Goal: Information Seeking & Learning: Check status

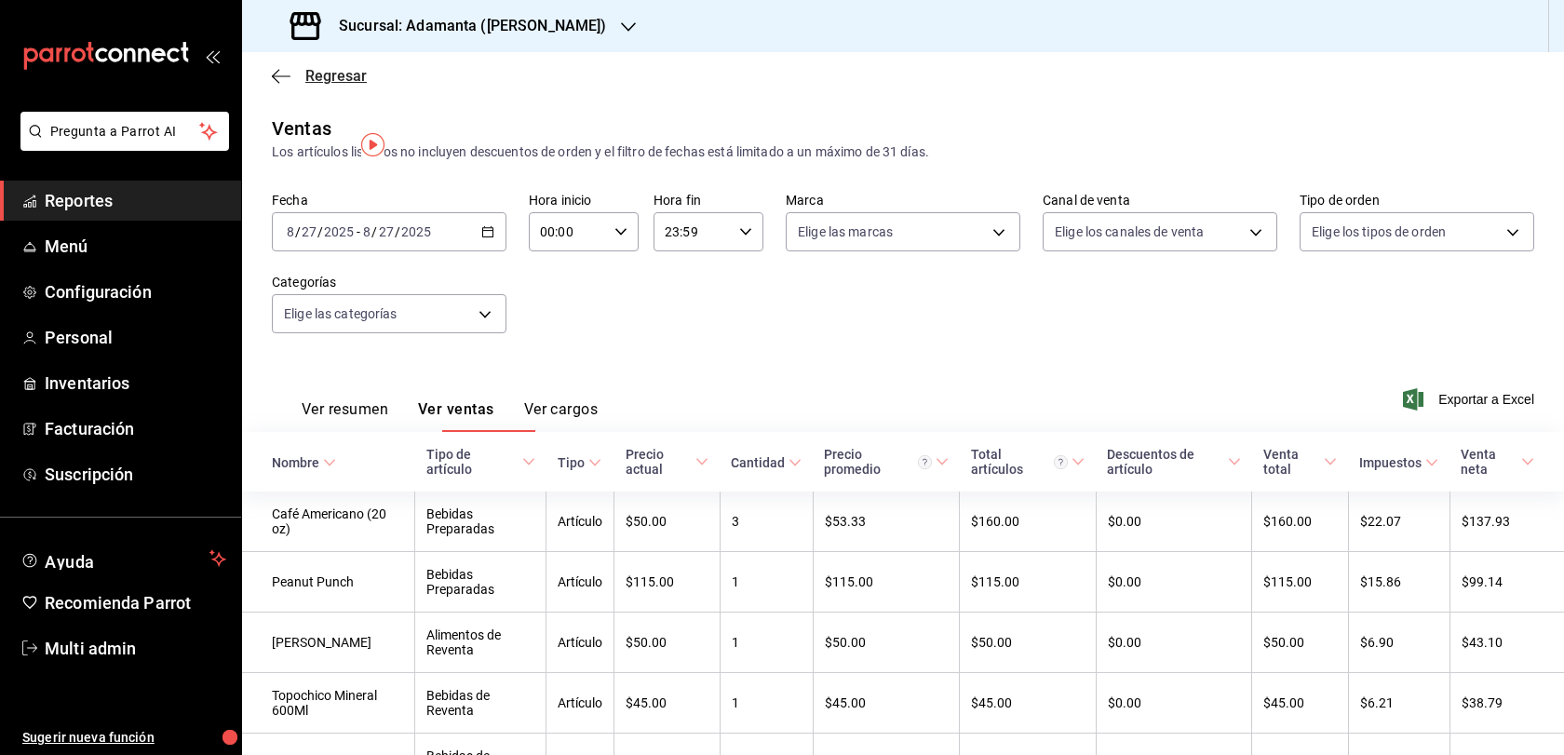
click at [317, 85] on span "Regresar" at bounding box center [335, 76] width 61 height 18
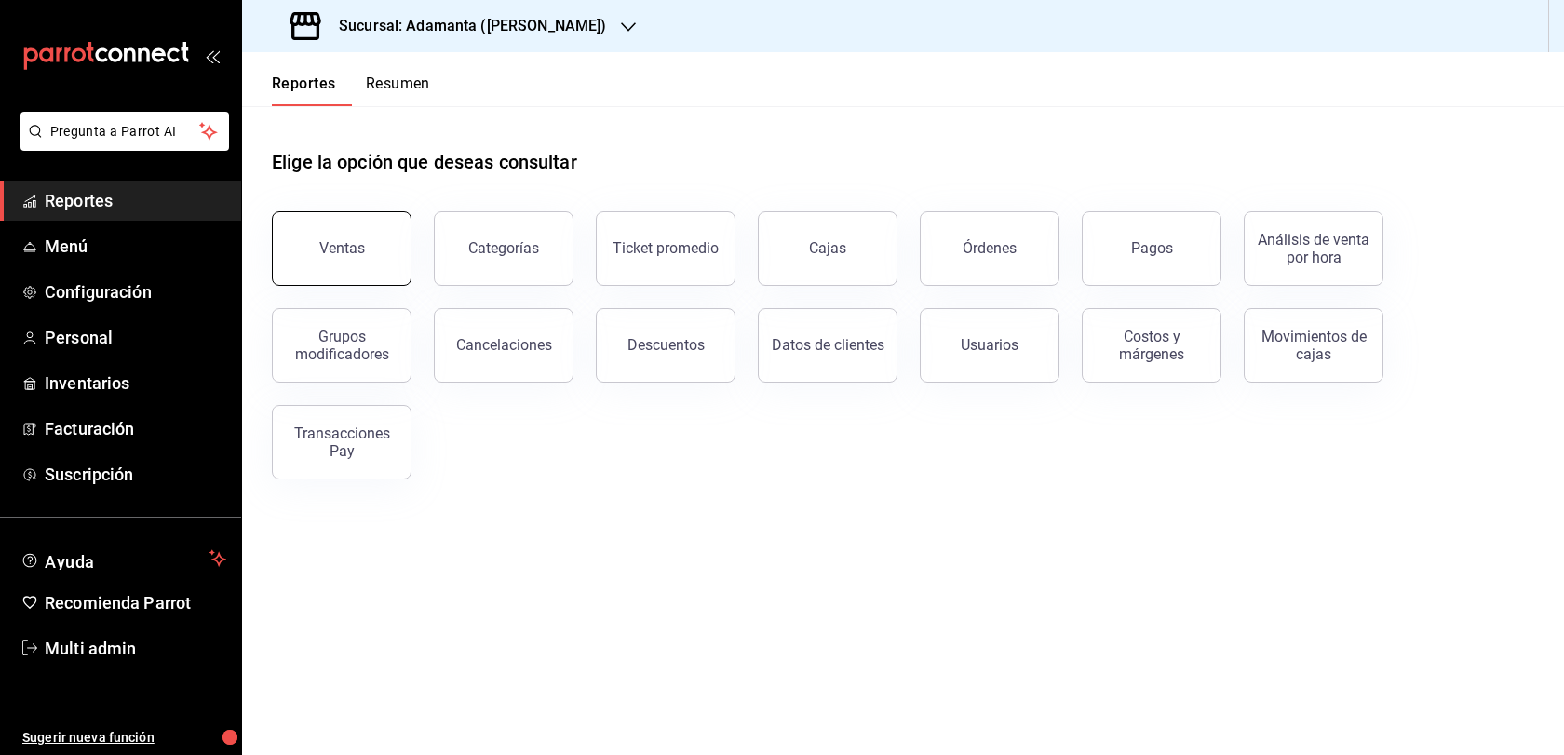
click at [389, 266] on button "Ventas" at bounding box center [342, 248] width 140 height 74
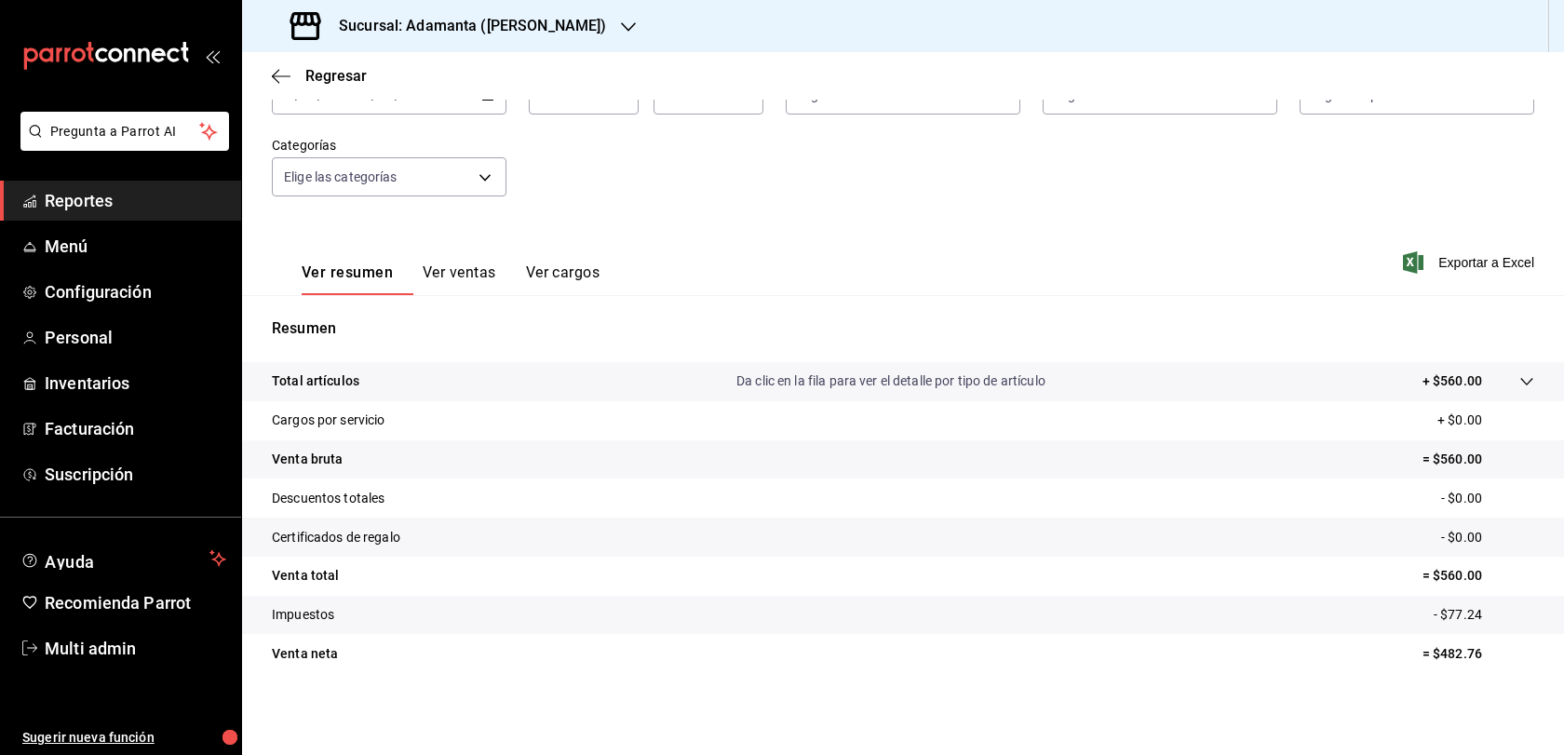
scroll to position [199, 0]
click at [479, 263] on button "Ver ventas" at bounding box center [460, 279] width 74 height 32
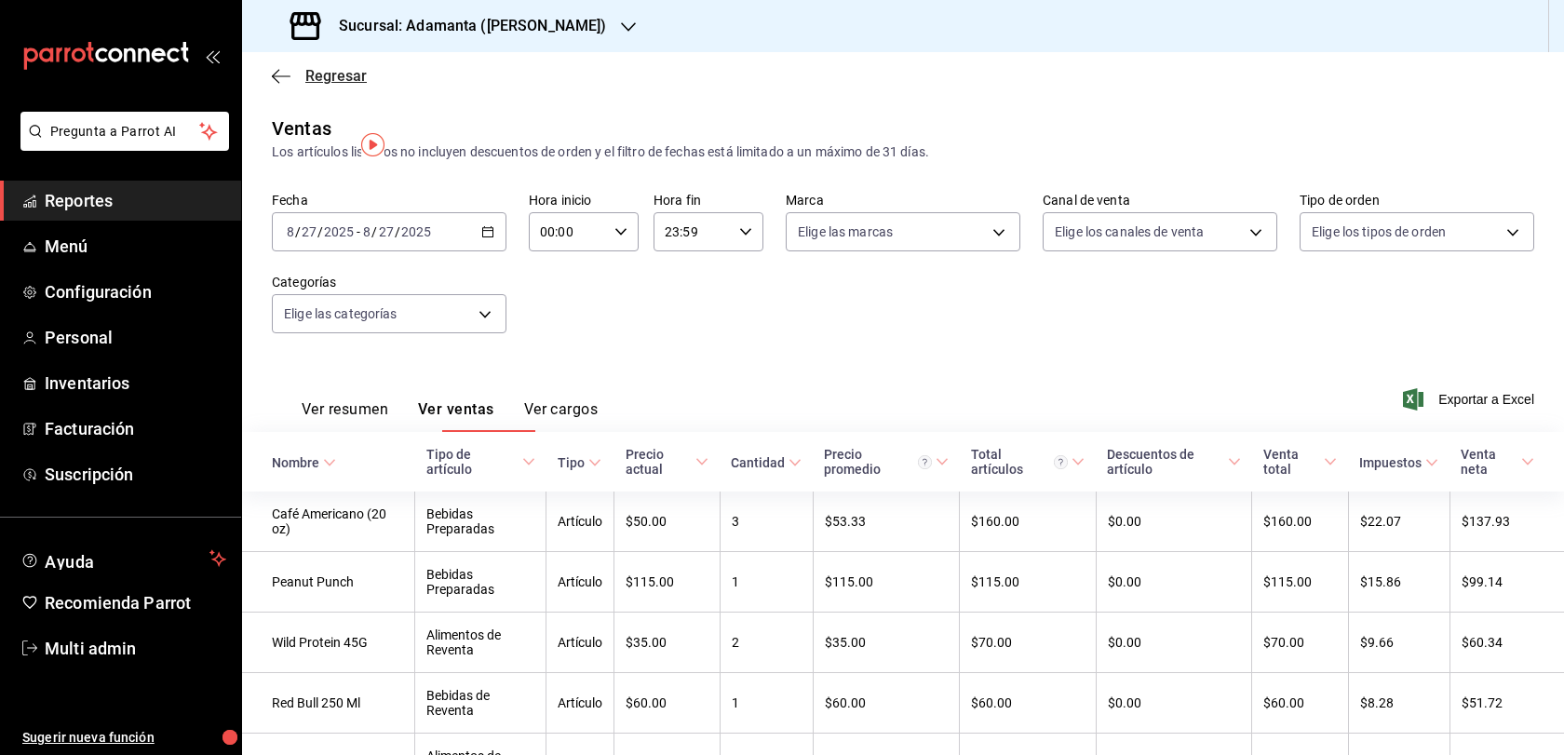
click at [323, 81] on span "Regresar" at bounding box center [335, 76] width 61 height 18
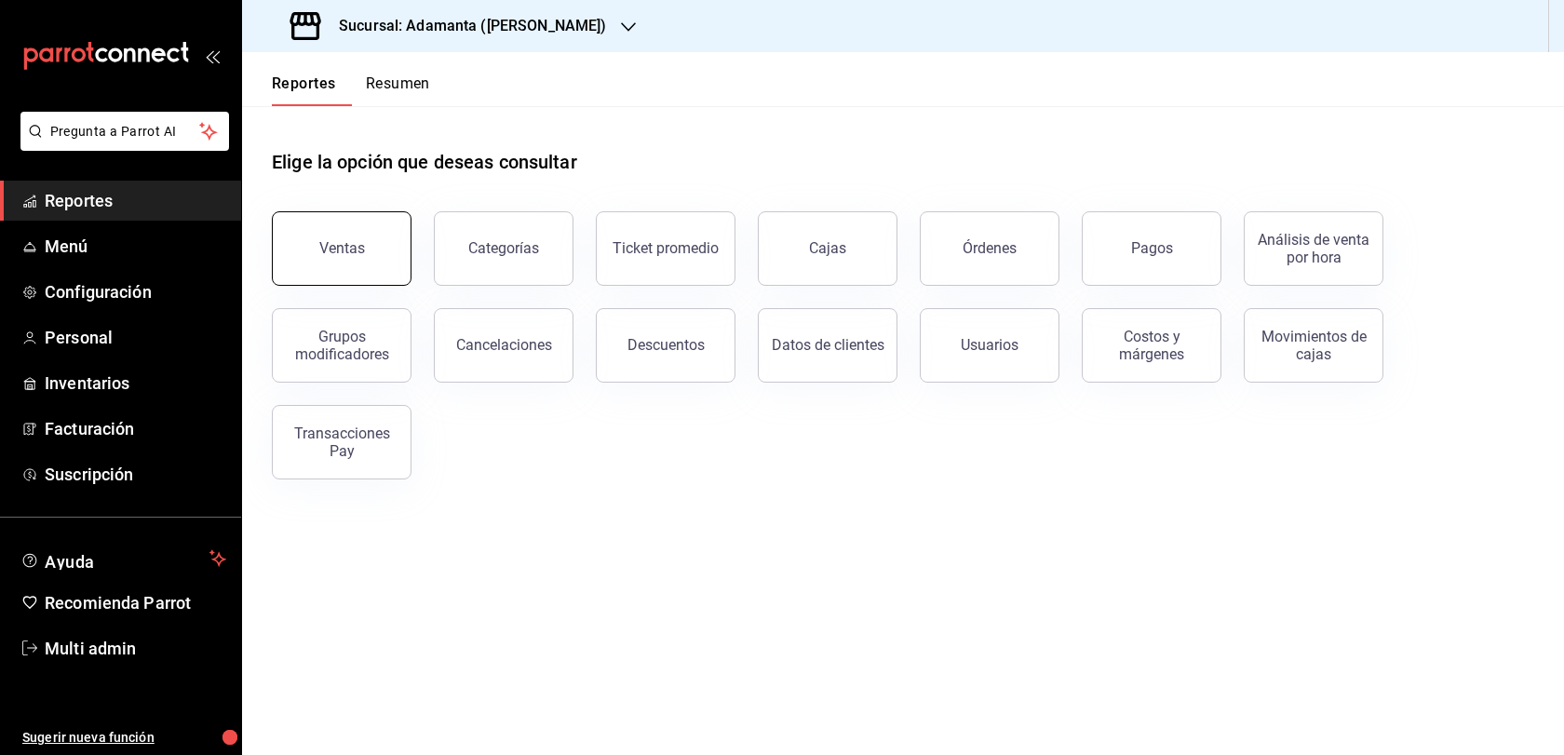
click at [359, 286] on button "Ventas" at bounding box center [342, 248] width 140 height 74
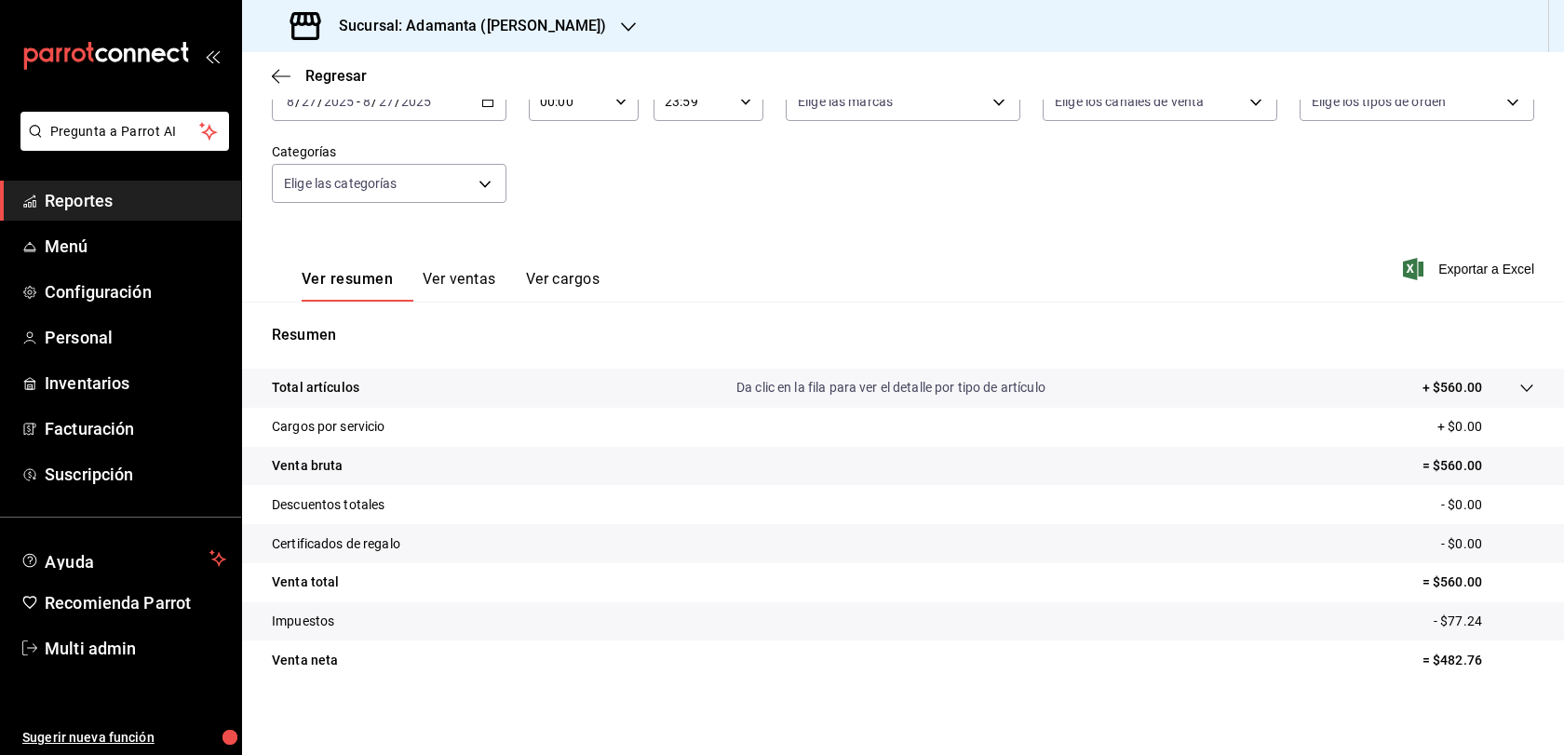
scroll to position [199, 0]
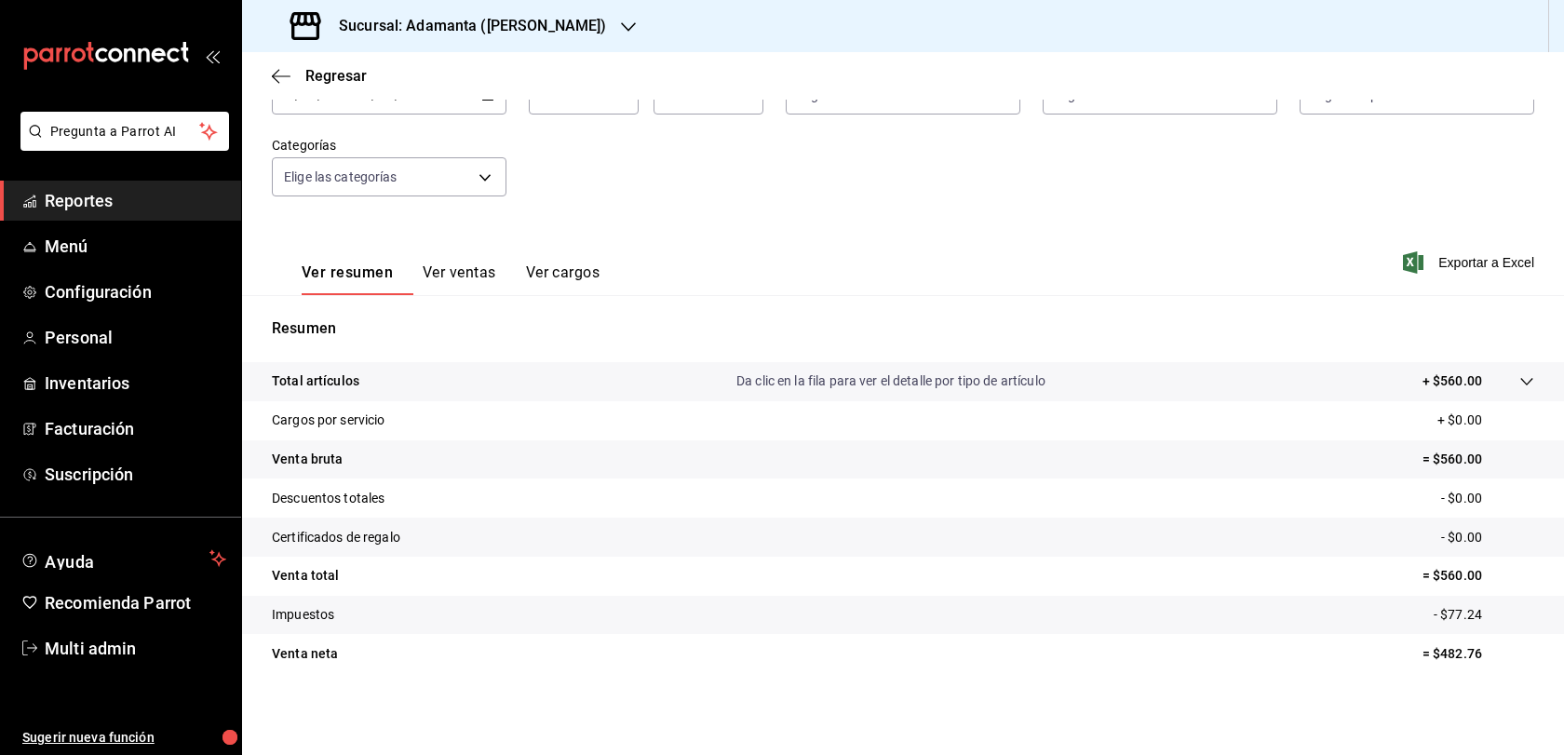
click at [474, 263] on button "Ver ventas" at bounding box center [460, 279] width 74 height 32
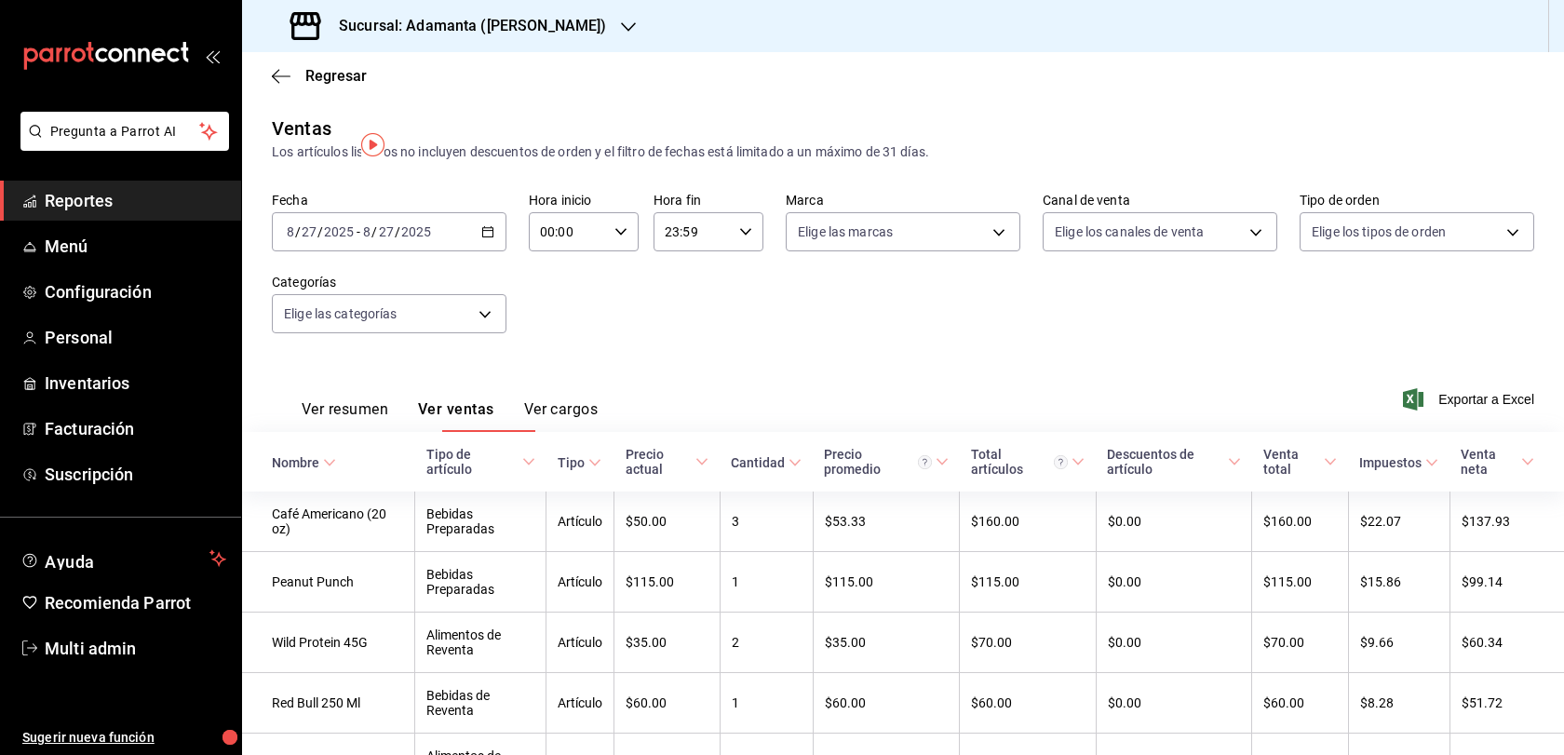
click at [359, 432] on button "Ver resumen" at bounding box center [345, 416] width 87 height 32
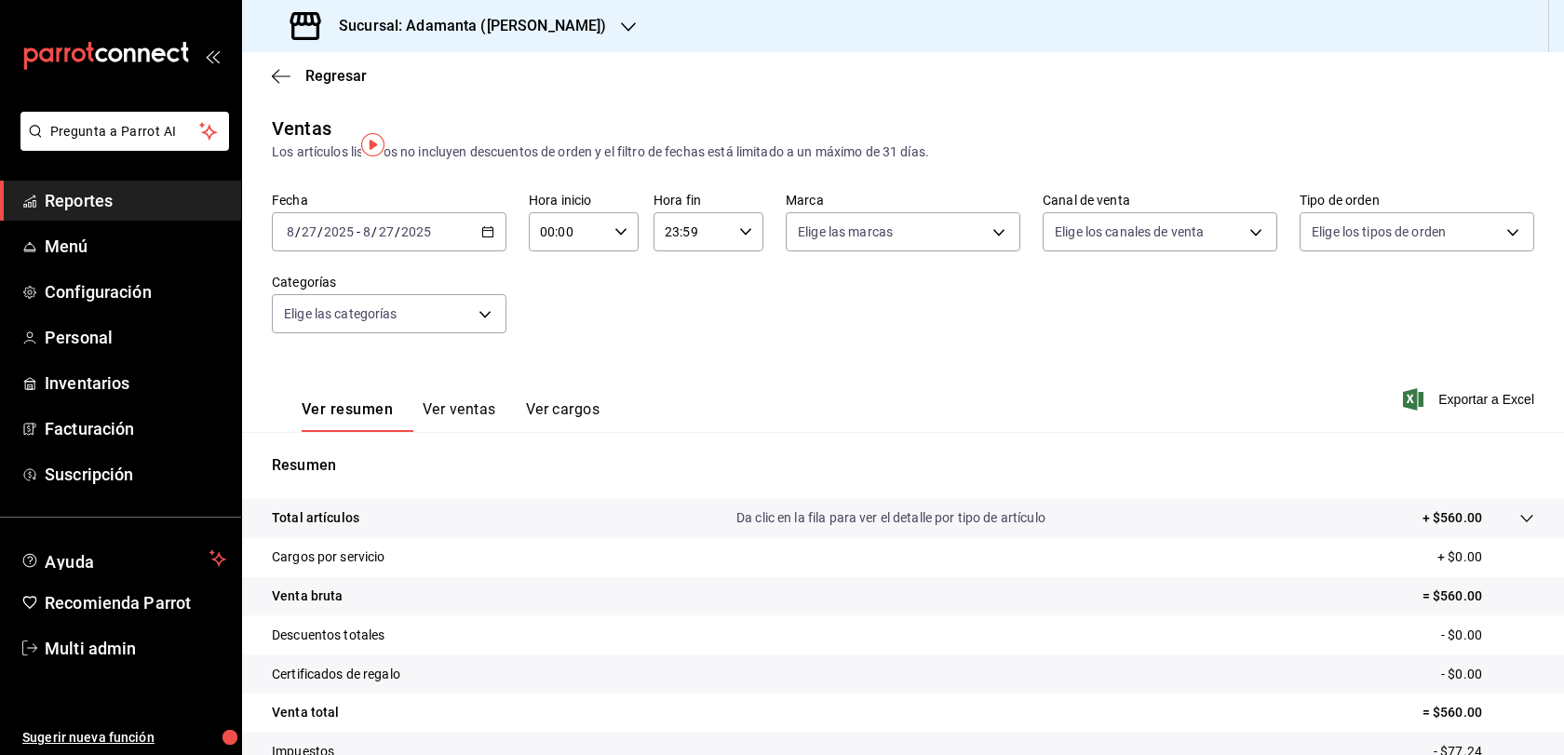
click at [484, 432] on button "Ver ventas" at bounding box center [460, 416] width 74 height 32
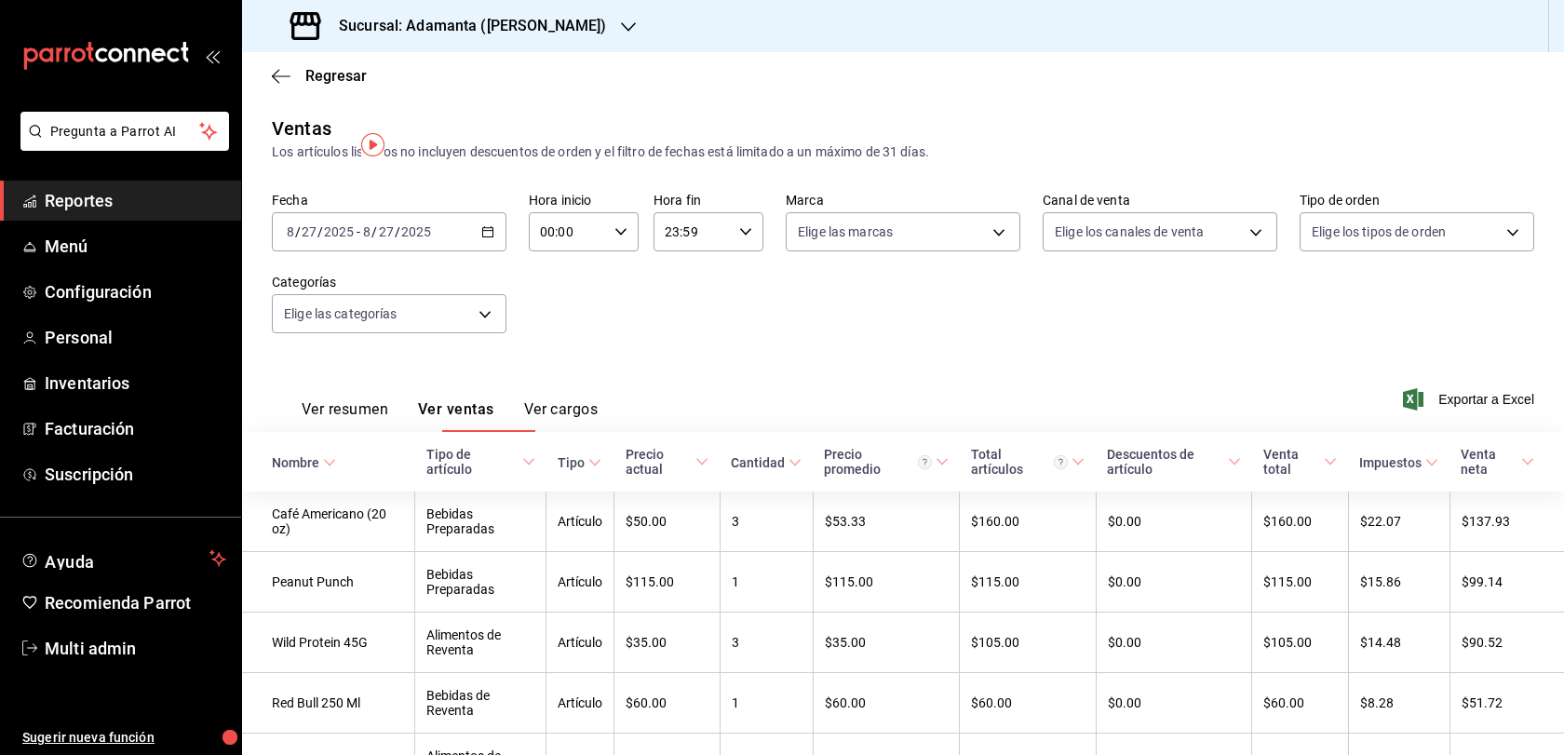
click at [502, 248] on div "[DATE] [DATE] - [DATE] [DATE]" at bounding box center [389, 231] width 235 height 39
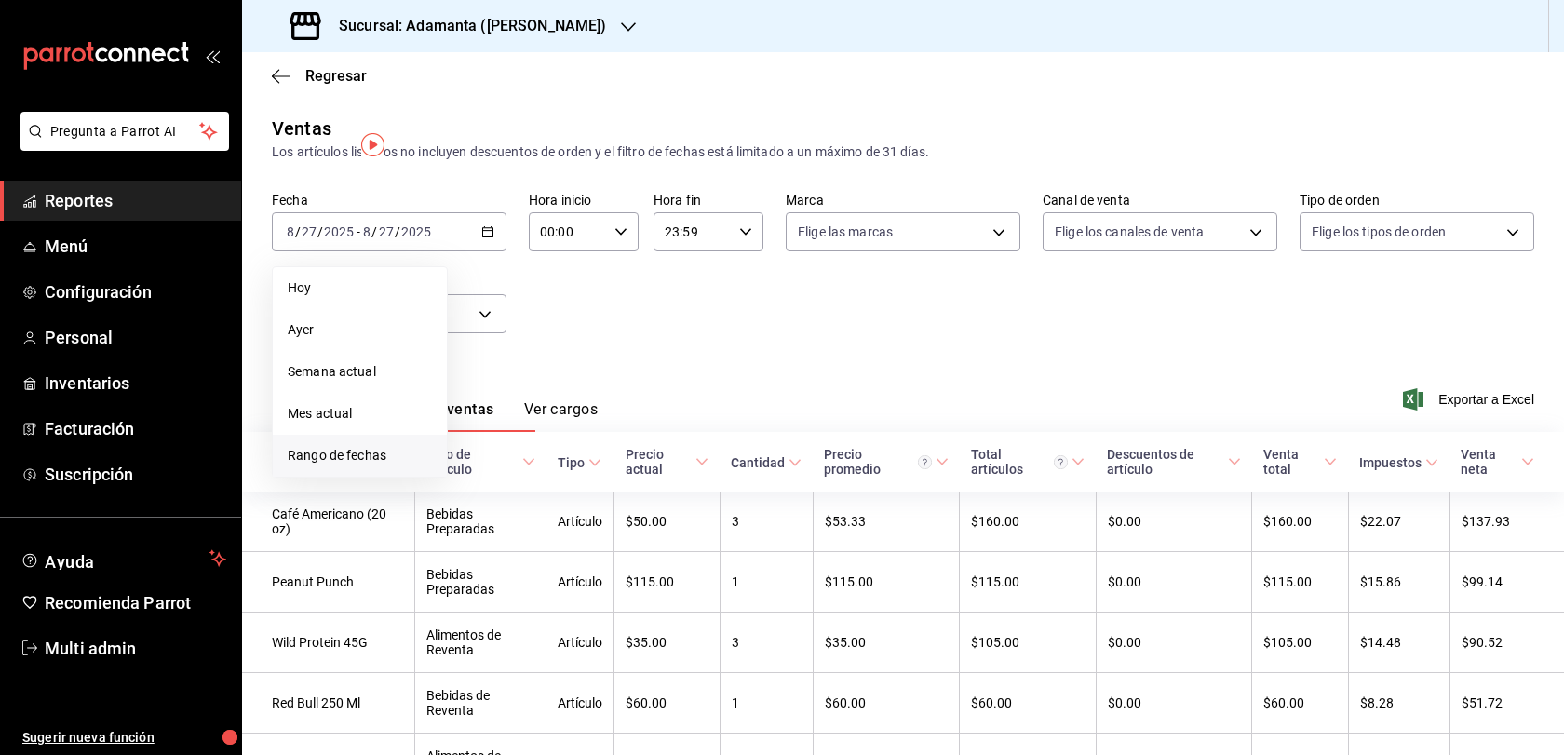
click at [395, 465] on span "Rango de fechas" at bounding box center [360, 456] width 144 height 20
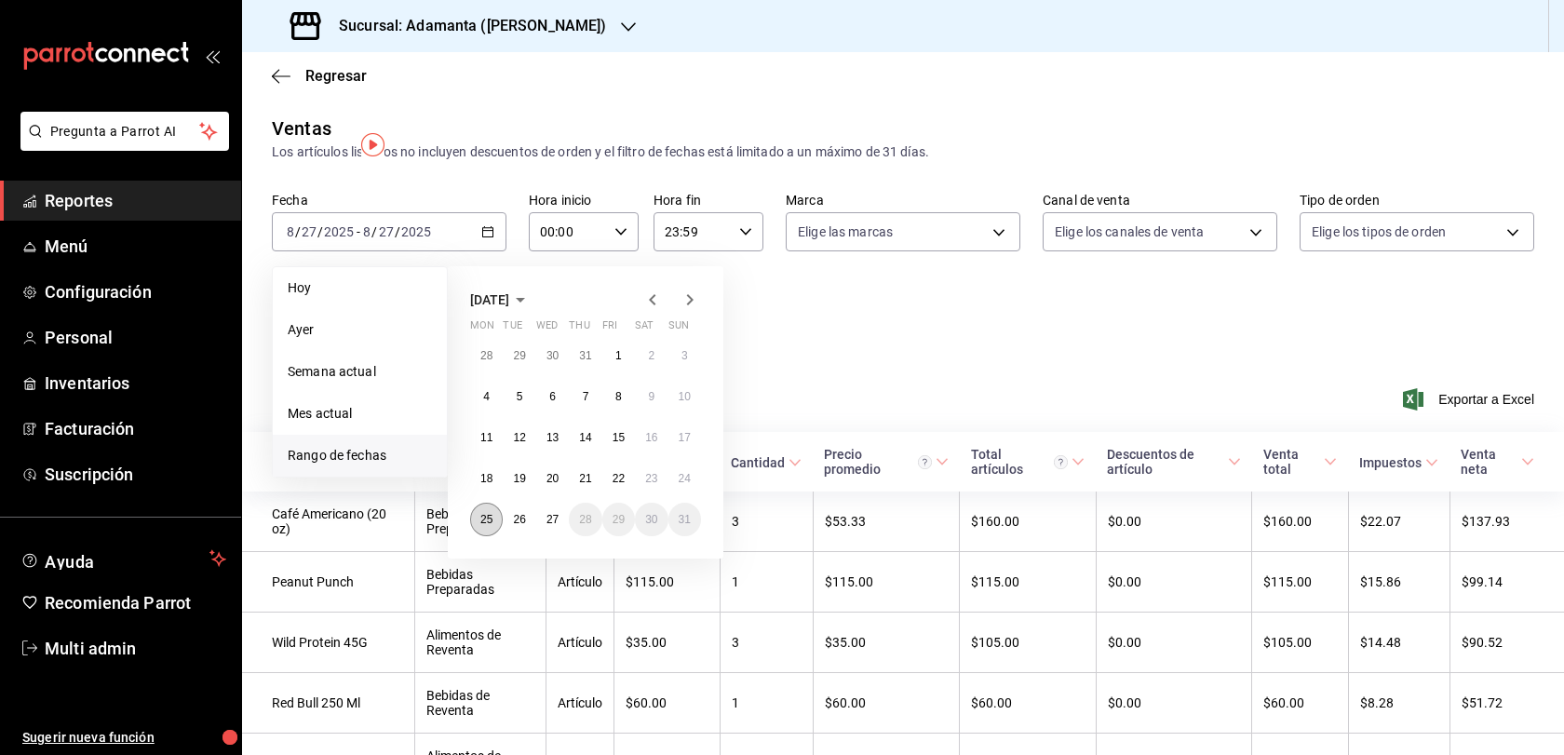
click at [492, 526] on abbr "25" at bounding box center [486, 519] width 12 height 13
click at [558, 526] on abbr "27" at bounding box center [552, 519] width 12 height 13
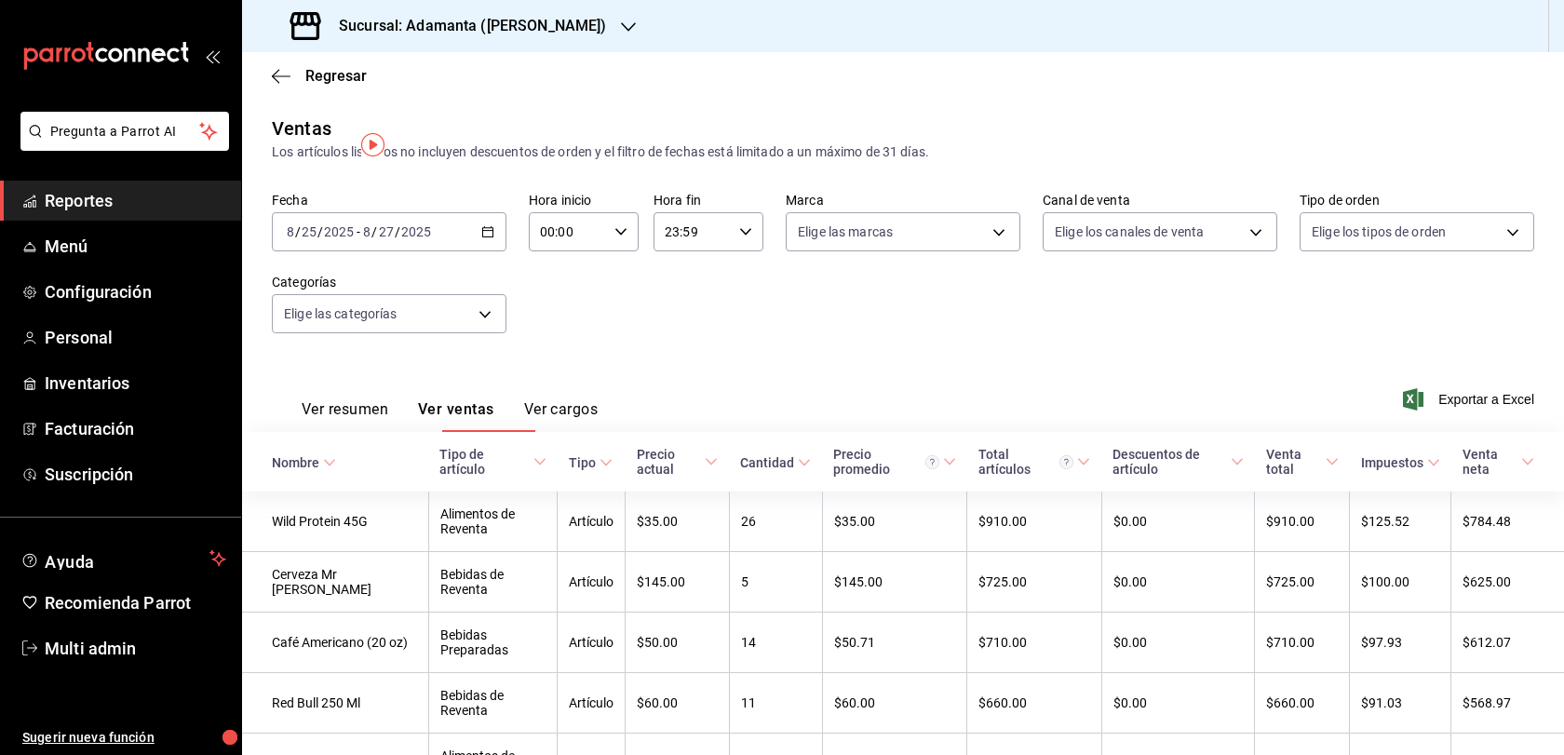
click at [314, 76] on div "Regresar" at bounding box center [903, 75] width 1322 height 47
click at [314, 85] on span "Regresar" at bounding box center [335, 76] width 61 height 18
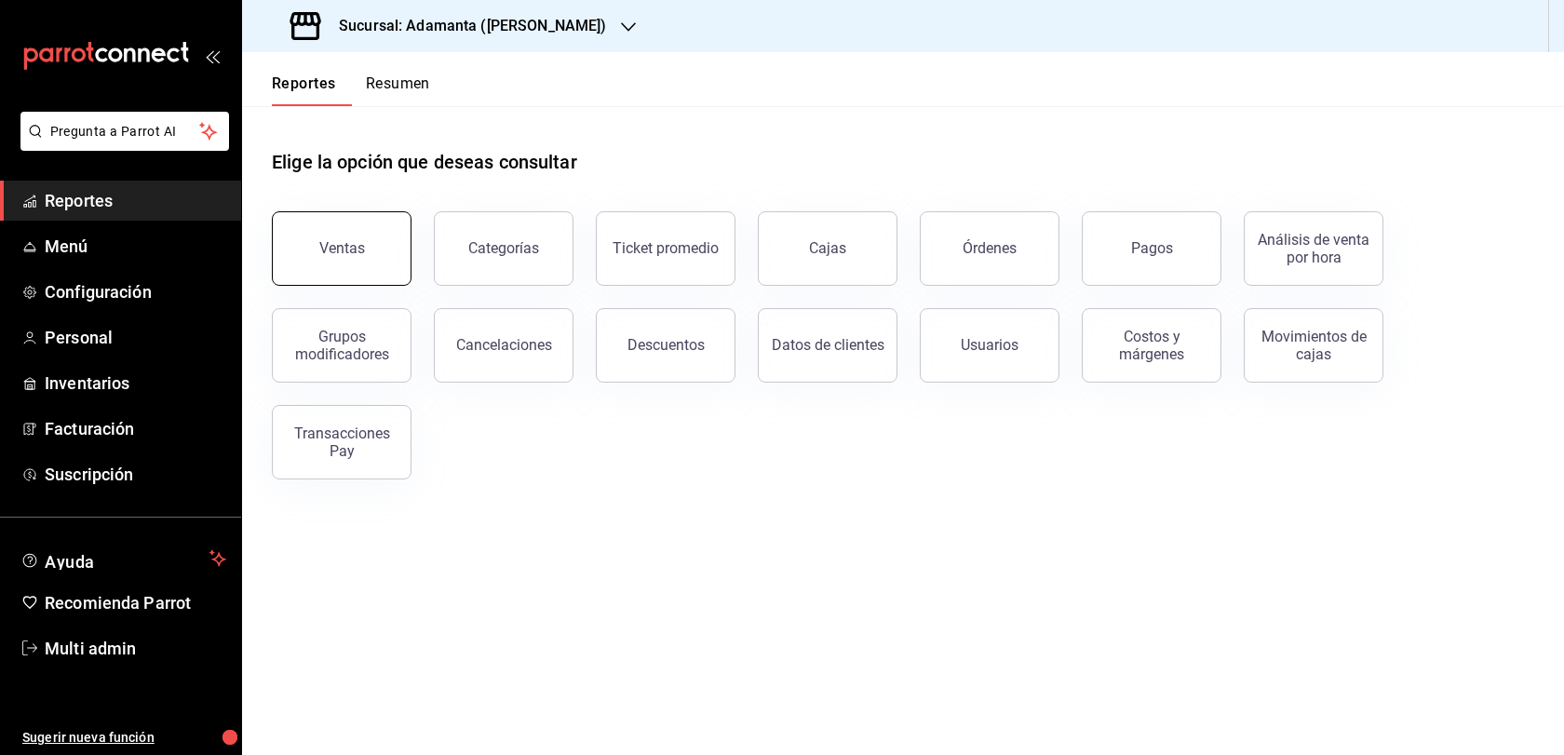
click at [365, 257] on div "Ventas" at bounding box center [342, 248] width 46 height 18
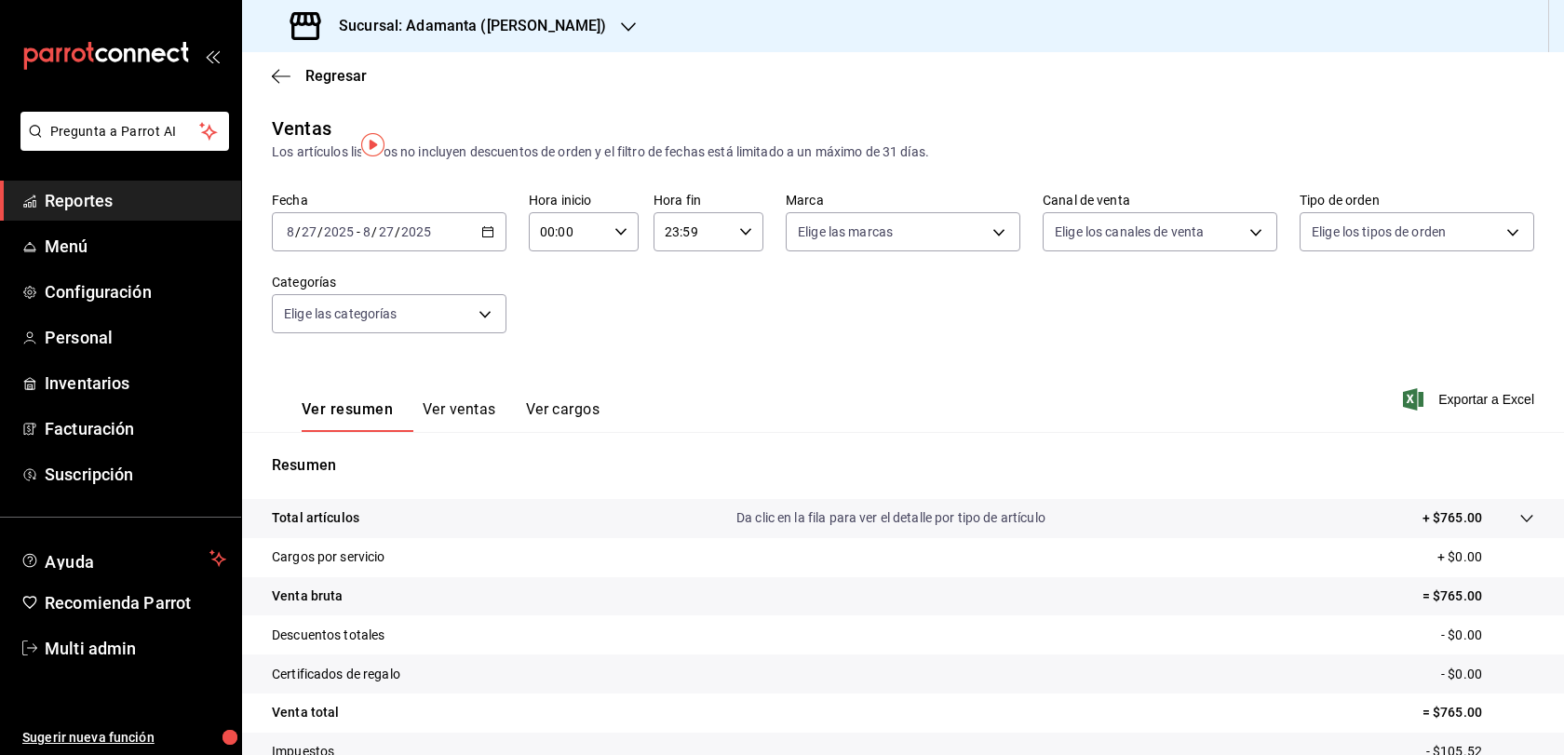
click at [486, 432] on button "Ver ventas" at bounding box center [460, 416] width 74 height 32
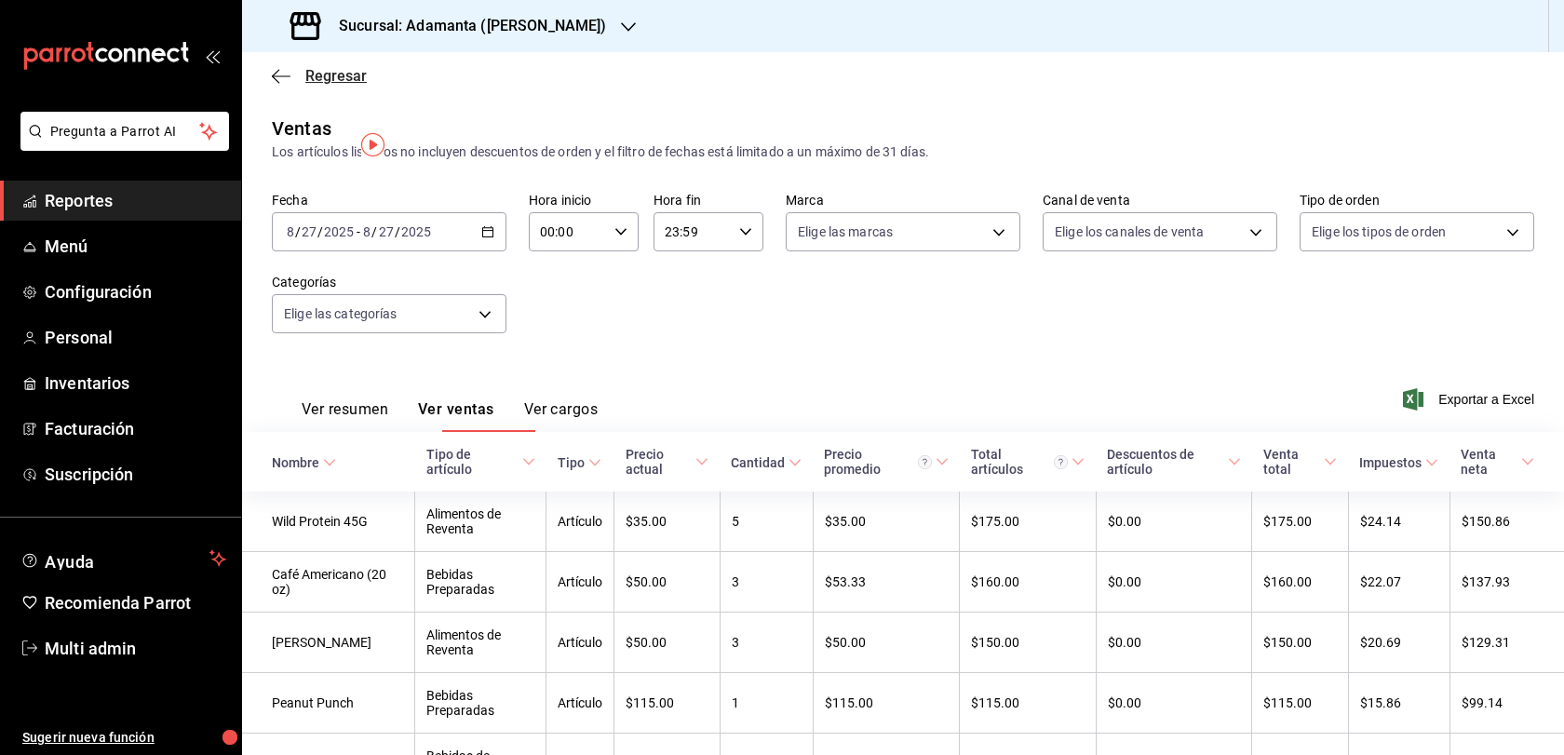
click at [332, 84] on span "Regresar" at bounding box center [335, 76] width 61 height 18
